Goal: Task Accomplishment & Management: Complete application form

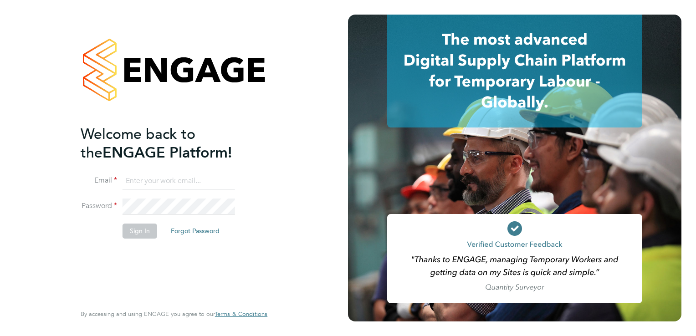
click at [151, 180] on input at bounding box center [179, 181] width 113 height 16
type input "[PERSON_NAME][EMAIL_ADDRESS][DOMAIN_NAME]"
click at [138, 229] on button "Sign In" at bounding box center [140, 231] width 35 height 15
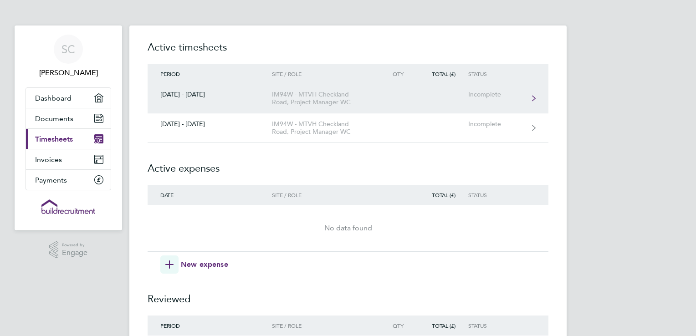
click at [522, 98] on div "Incomplete" at bounding box center [496, 95] width 56 height 8
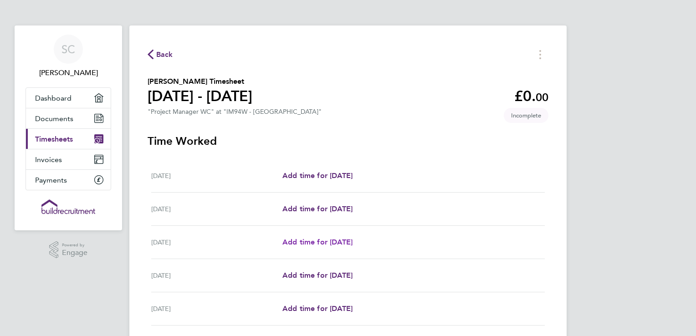
click at [295, 243] on span "Add time for [DATE]" at bounding box center [318, 242] width 70 height 9
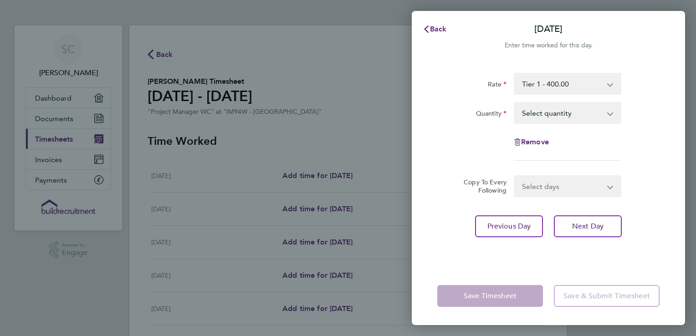
click at [537, 114] on select "Select quantity 0.5 1" at bounding box center [562, 113] width 95 height 20
select select "1"
click at [515, 103] on select "Select quantity 0.5 1" at bounding box center [562, 113] width 95 height 20
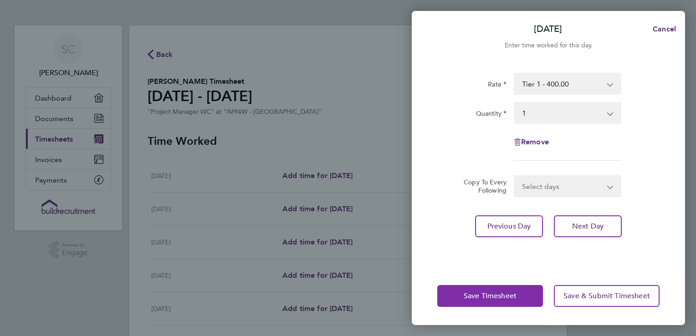
click at [473, 292] on span "Save Timesheet" at bounding box center [490, 296] width 53 height 9
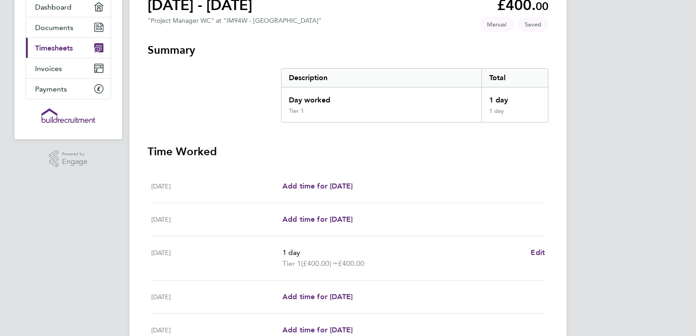
scroll to position [137, 0]
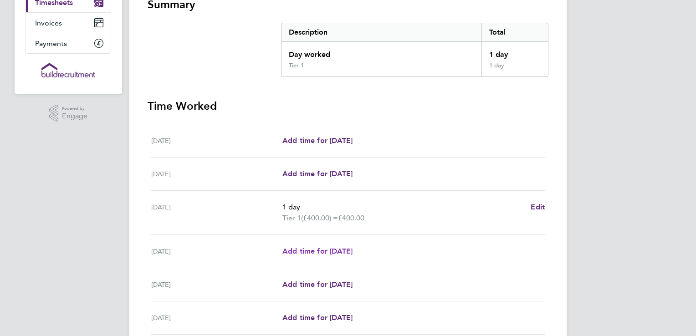
click at [313, 250] on span "Add time for Tue 23 Sep" at bounding box center [318, 251] width 70 height 9
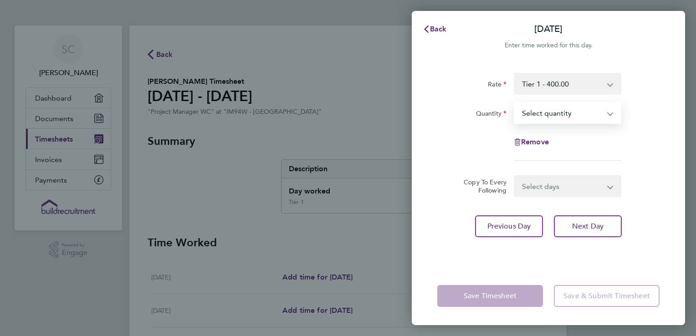
click at [533, 117] on select "Select quantity 0.5 1" at bounding box center [562, 113] width 95 height 20
select select "1"
click at [515, 103] on select "Select quantity 0.5 1" at bounding box center [562, 113] width 95 height 20
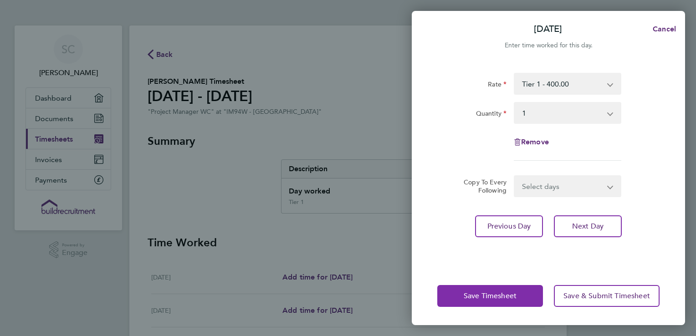
click at [477, 296] on span "Save Timesheet" at bounding box center [490, 296] width 53 height 9
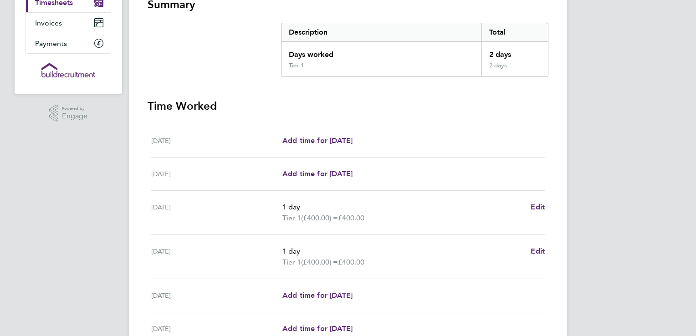
scroll to position [228, 0]
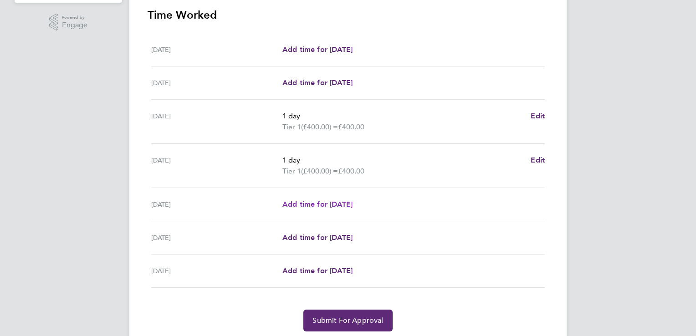
click at [317, 206] on span "Add time for Wed 24 Sep" at bounding box center [318, 204] width 70 height 9
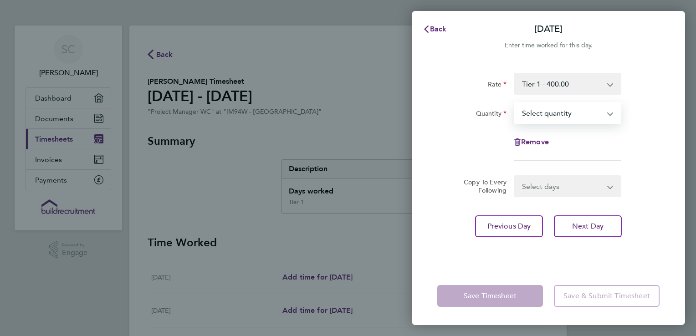
click at [535, 116] on select "Select quantity 0.5 1" at bounding box center [562, 113] width 95 height 20
select select "1"
click at [515, 103] on select "Select quantity 0.5 1" at bounding box center [562, 113] width 95 height 20
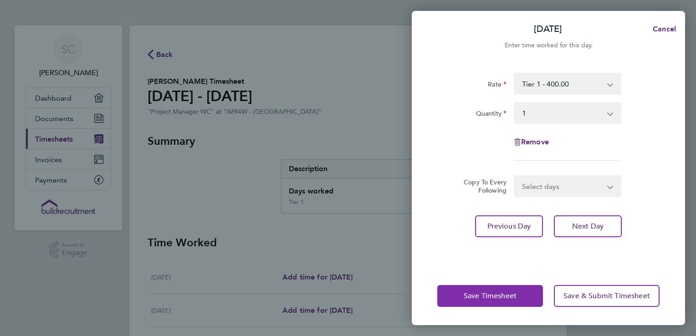
click at [464, 296] on button "Save Timesheet" at bounding box center [490, 296] width 106 height 22
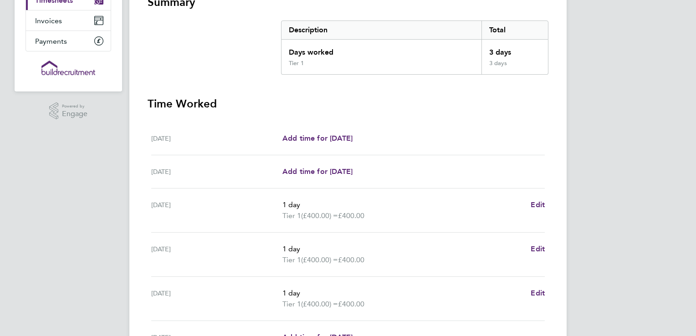
scroll to position [228, 0]
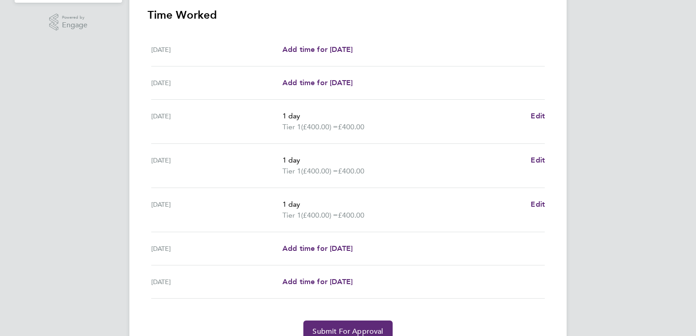
click at [313, 242] on div "Thu 25 Sep Add time for Thu 25 Sep Add time for Thu 25 Sep" at bounding box center [348, 248] width 394 height 33
click at [310, 248] on span "Add time for Thu 25 Sep" at bounding box center [318, 248] width 70 height 9
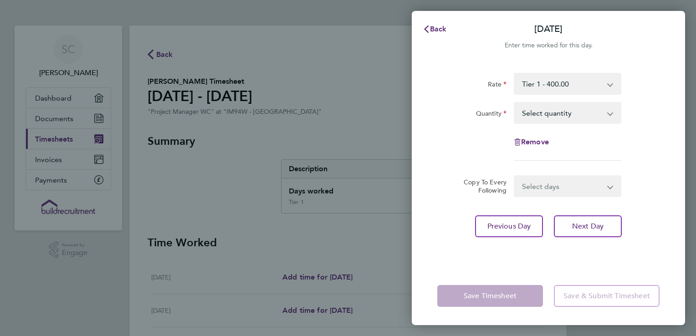
click at [541, 117] on select "Select quantity 0.5 1" at bounding box center [562, 113] width 95 height 20
select select "1"
click at [515, 103] on select "Select quantity 0.5 1" at bounding box center [562, 113] width 95 height 20
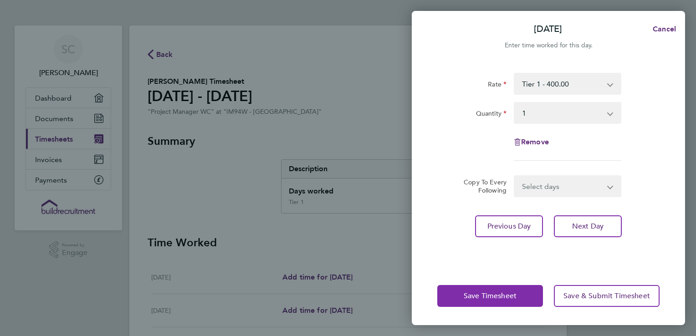
click at [476, 291] on button "Save Timesheet" at bounding box center [490, 296] width 106 height 22
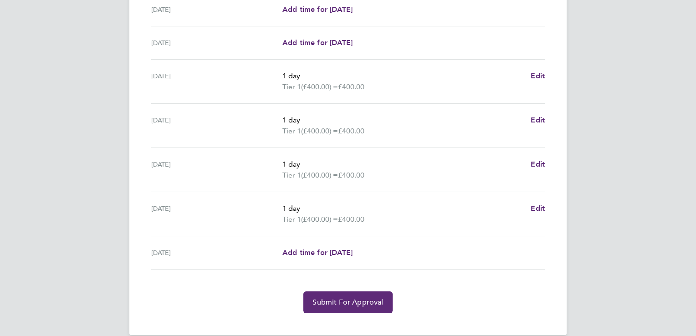
scroll to position [273, 0]
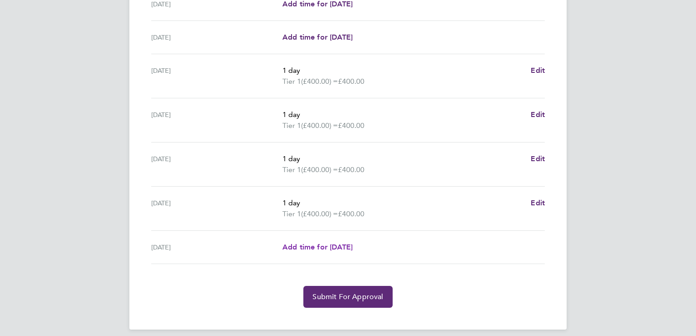
click at [298, 243] on span "Add time for Fri 26 Sep" at bounding box center [318, 247] width 70 height 9
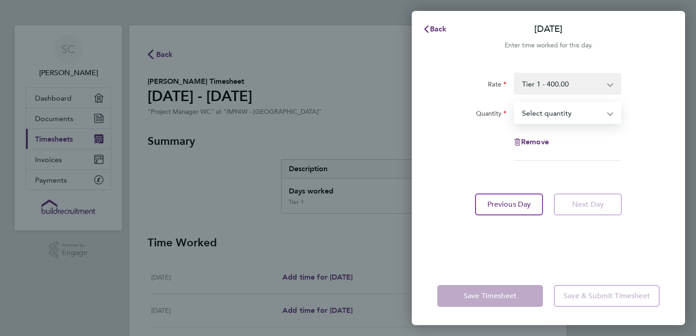
click at [520, 113] on select "Select quantity 0.5 1" at bounding box center [562, 113] width 95 height 20
select select "1"
click at [515, 103] on select "Select quantity 0.5 1" at bounding box center [562, 113] width 95 height 20
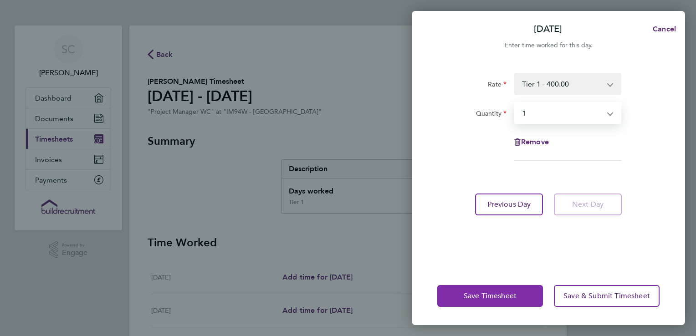
click at [490, 295] on span "Save Timesheet" at bounding box center [490, 296] width 53 height 9
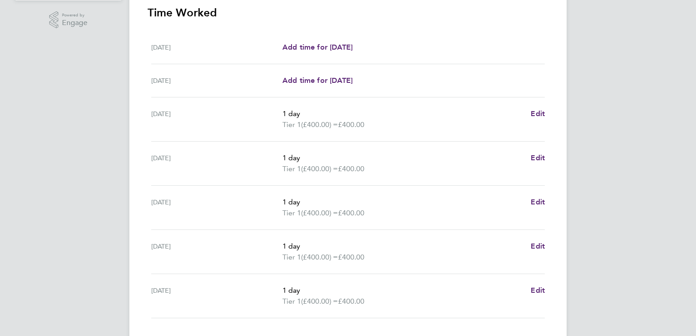
scroll to position [292, 0]
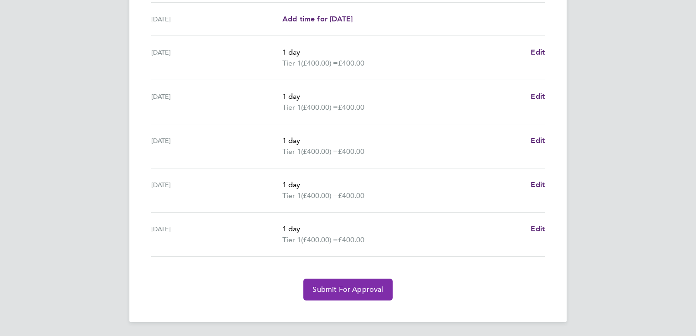
click at [338, 290] on span "Submit For Approval" at bounding box center [348, 289] width 71 height 9
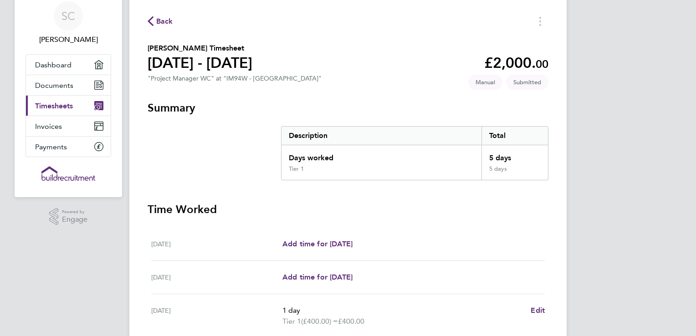
scroll to position [20, 0]
